Goal: Check status

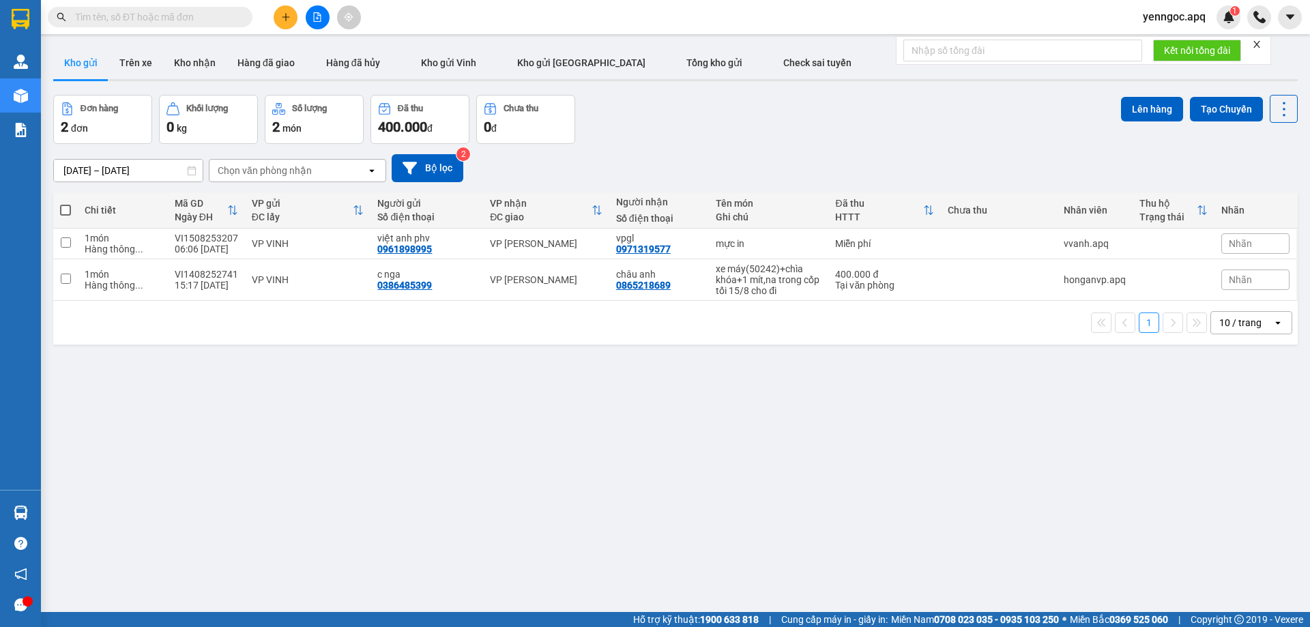
click at [135, 12] on input "text" at bounding box center [155, 17] width 161 height 15
paste input "0382577777"
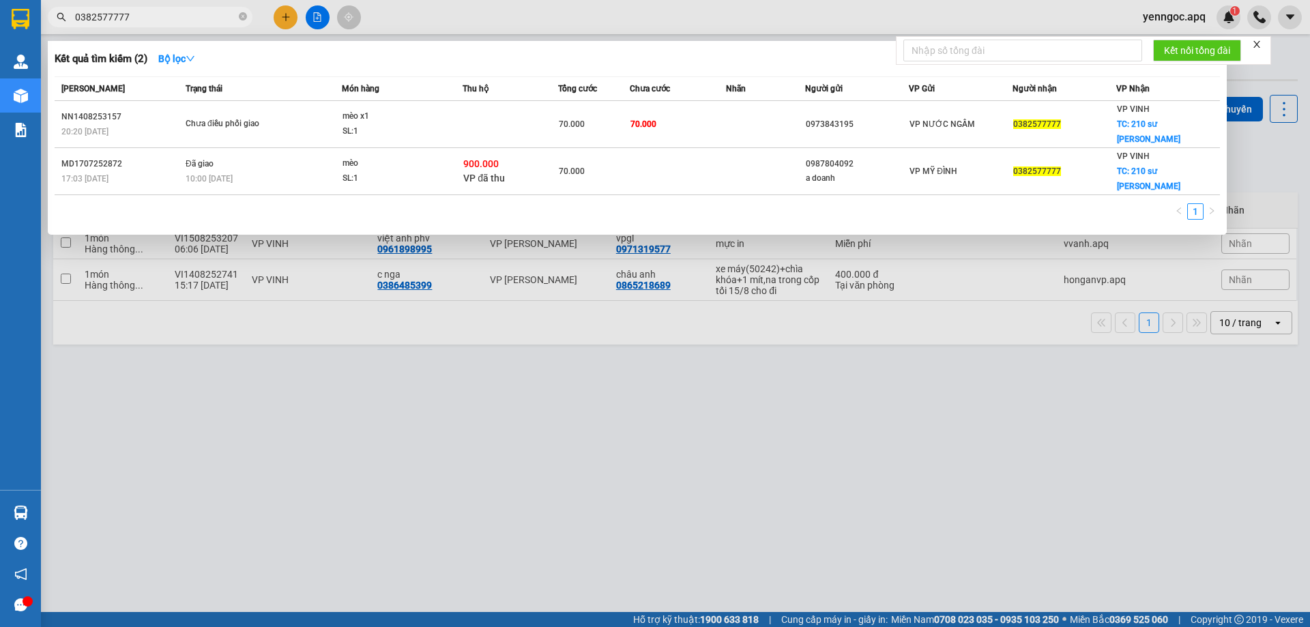
click at [201, 12] on input "0382577777" at bounding box center [155, 17] width 161 height 15
paste input "0962645999"
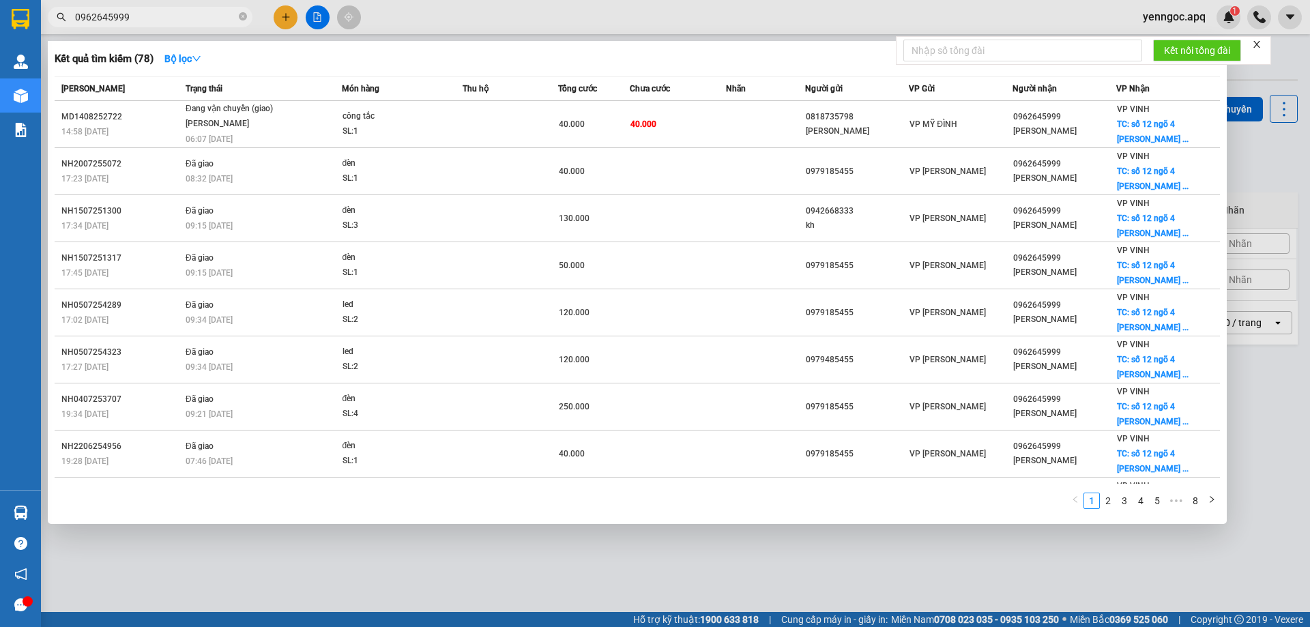
type input "0962645999"
click at [1295, 52] on div at bounding box center [655, 313] width 1310 height 627
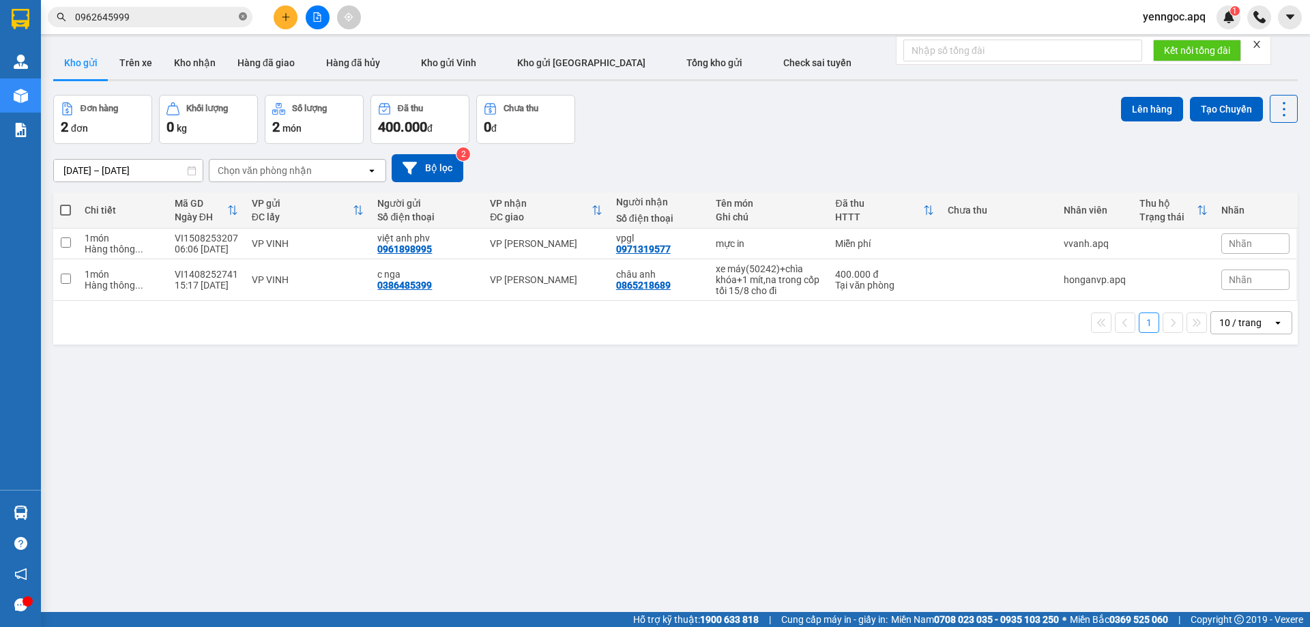
click at [242, 17] on icon "close-circle" at bounding box center [243, 16] width 8 height 8
